Goal: Navigation & Orientation: Find specific page/section

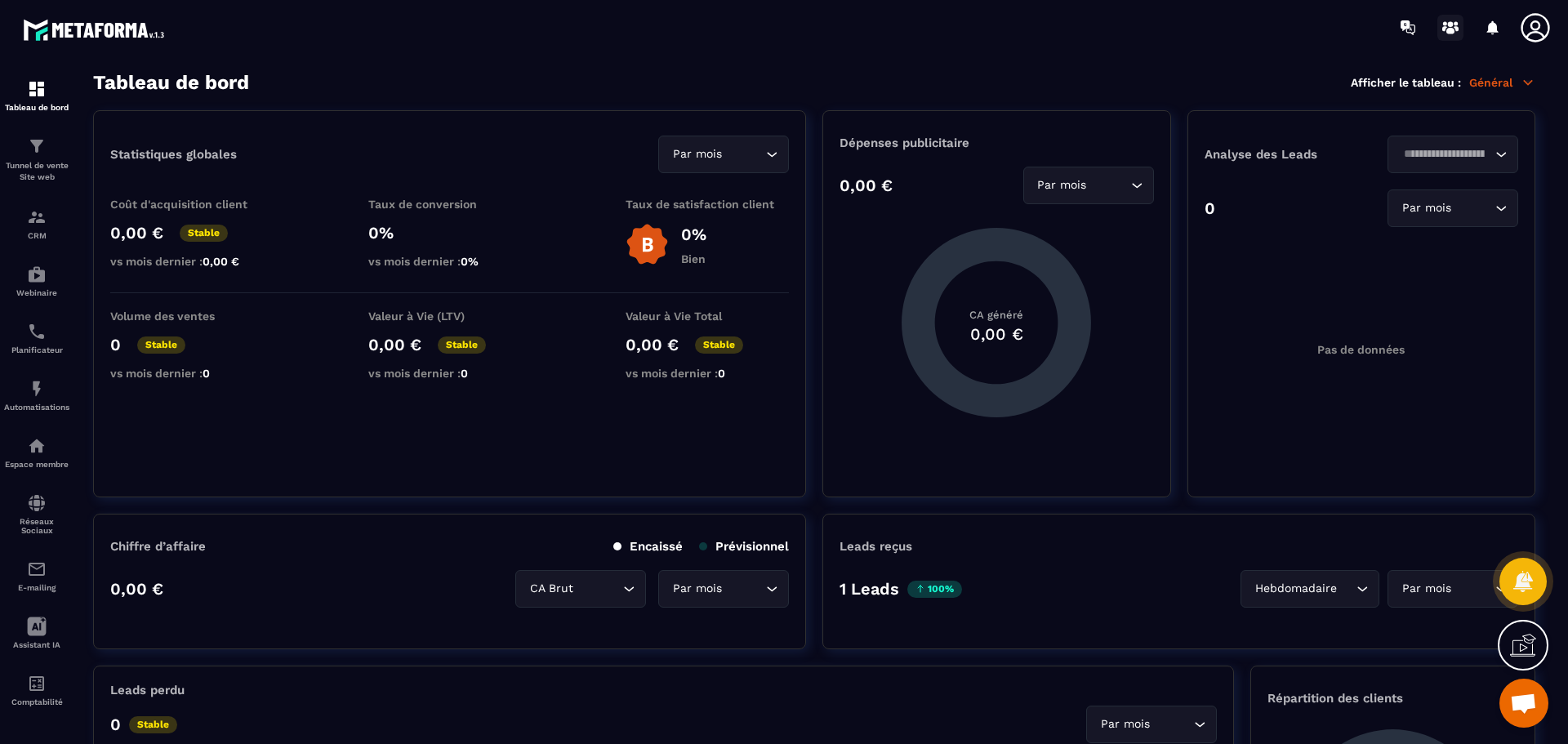
click at [1454, 28] on icon at bounding box center [1451, 28] width 26 height 26
click at [1484, 29] on div at bounding box center [1492, 27] width 32 height 32
click at [1491, 30] on icon at bounding box center [1493, 27] width 11 height 14
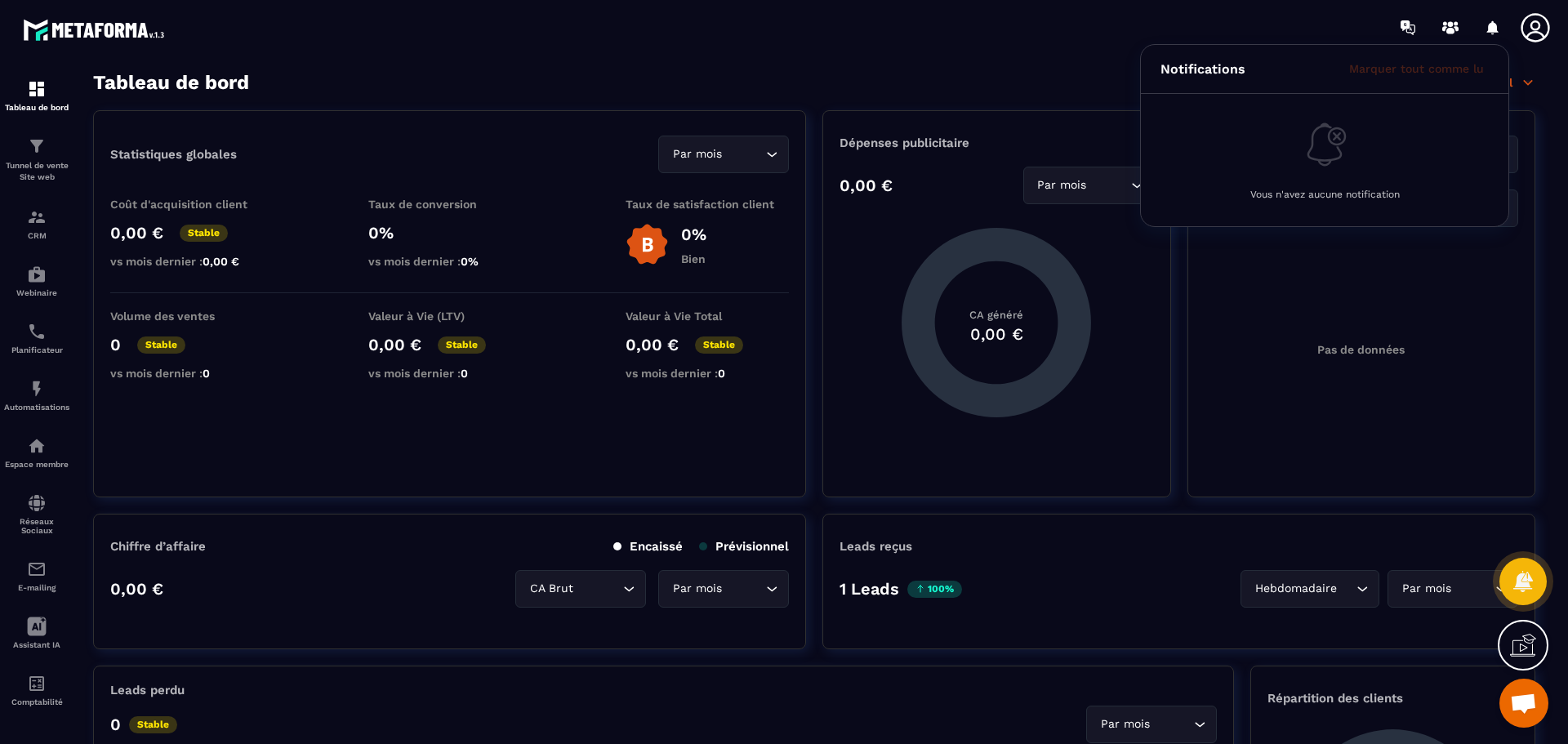
click at [1535, 25] on icon at bounding box center [1535, 27] width 32 height 32
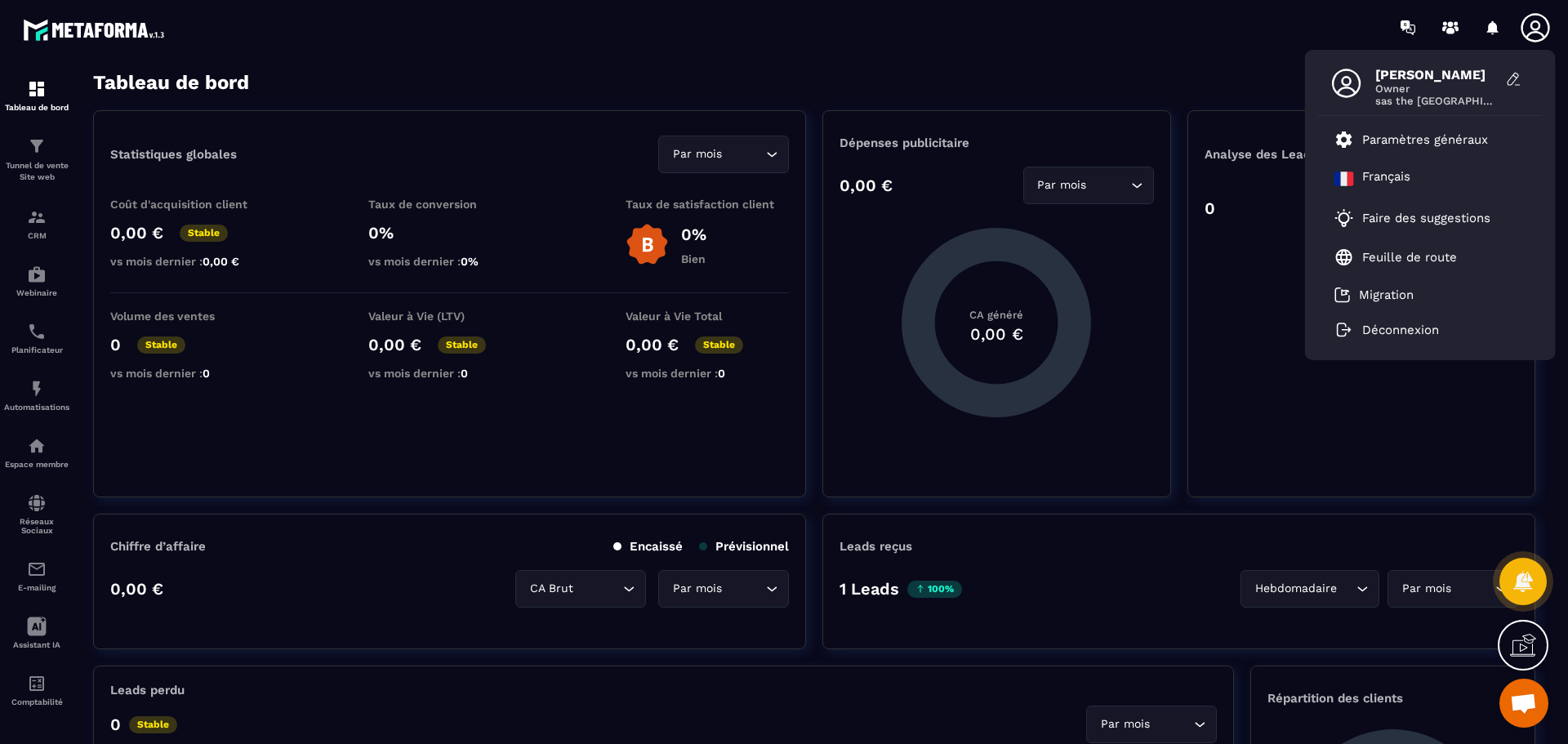
click at [634, 41] on div "[PERSON_NAME] Owner sas the nanny house valley compostelle Paramètres généraux …" at bounding box center [881, 27] width 1377 height 55
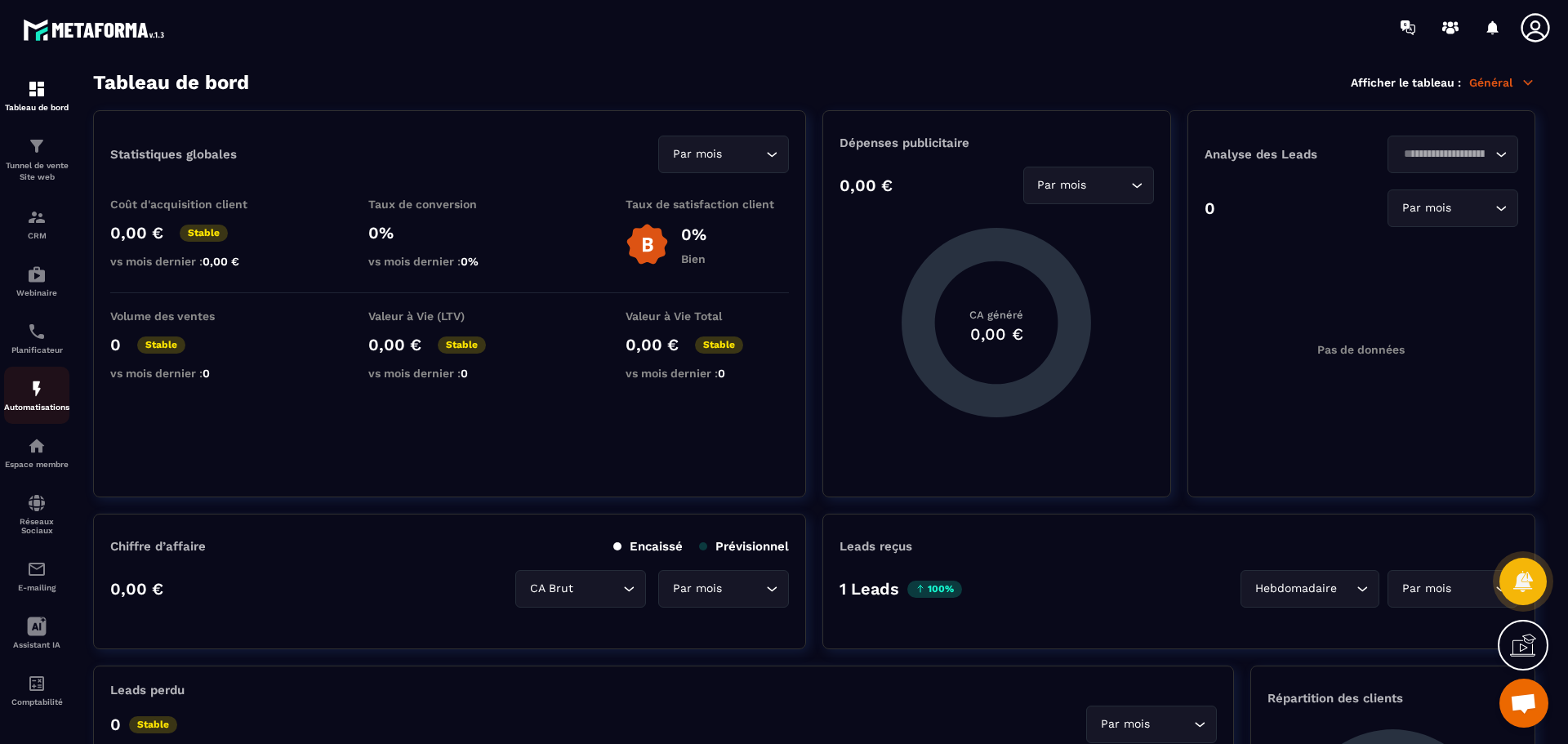
scroll to position [2, 0]
click at [39, 461] on p "Espace membre" at bounding box center [36, 463] width 66 height 9
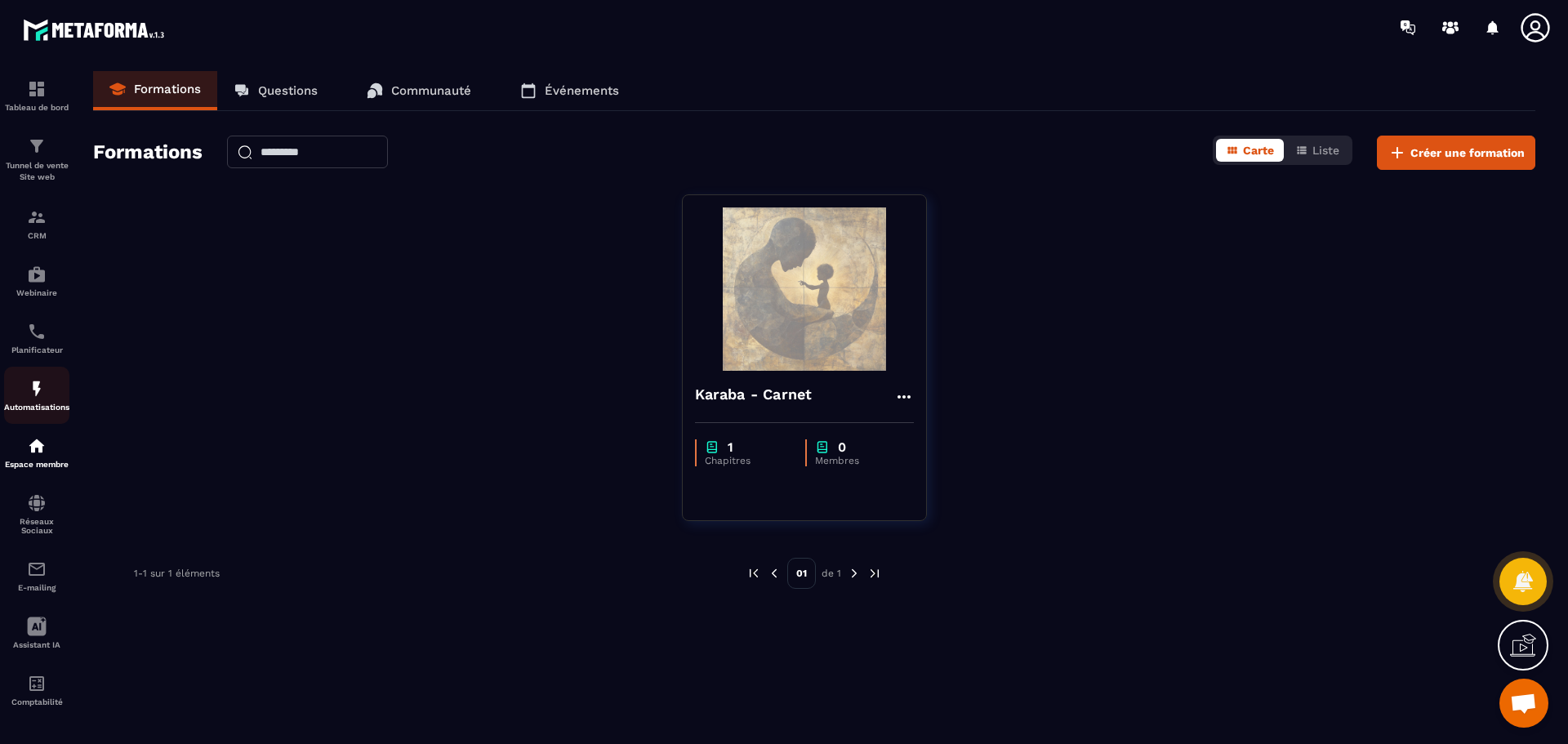
click at [46, 390] on img at bounding box center [36, 388] width 19 height 19
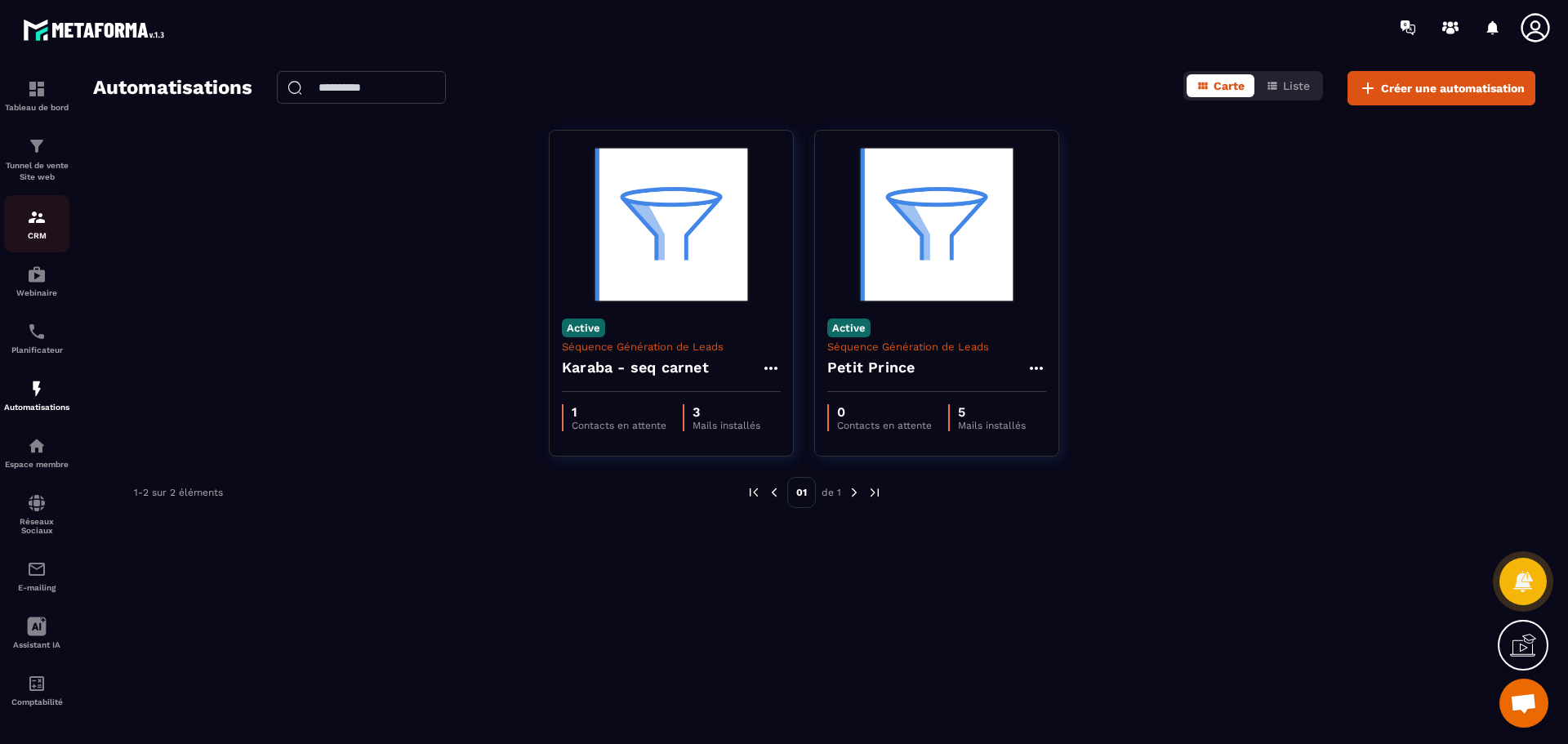
click at [38, 227] on div "CRM" at bounding box center [36, 224] width 66 height 32
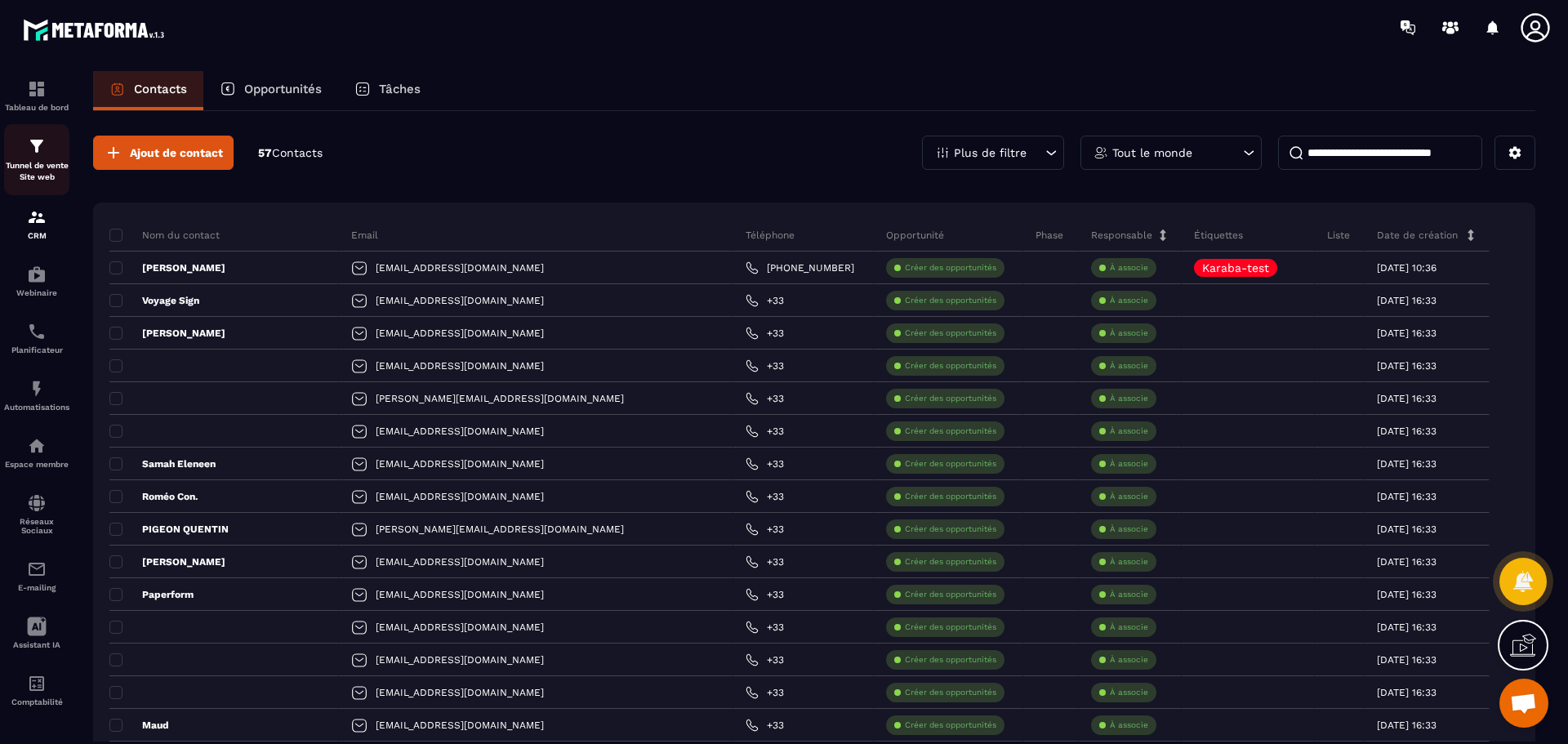
click at [50, 153] on div "Tunnel de vente Site web" at bounding box center [36, 160] width 66 height 46
